Goal: Navigation & Orientation: Find specific page/section

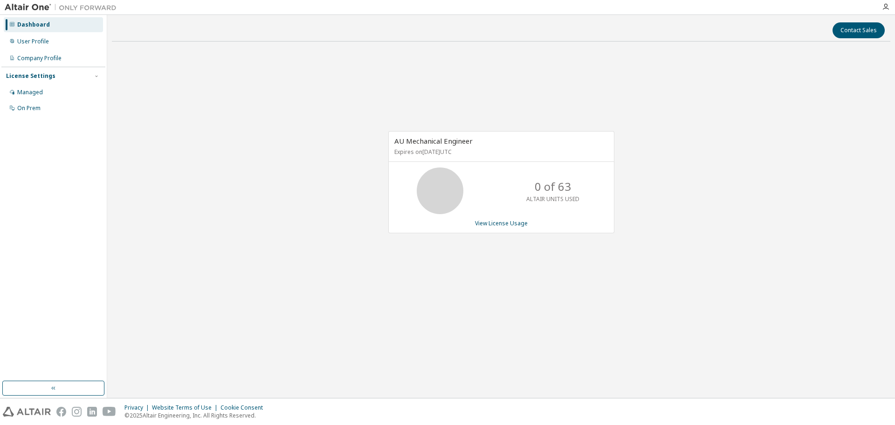
click at [667, 164] on div "AU Mechanical Engineer Expires on [DATE] UTC 0 of 63 ALTAIR UNITS USED View Lic…" at bounding box center [501, 187] width 778 height 276
